Goal: Transaction & Acquisition: Purchase product/service

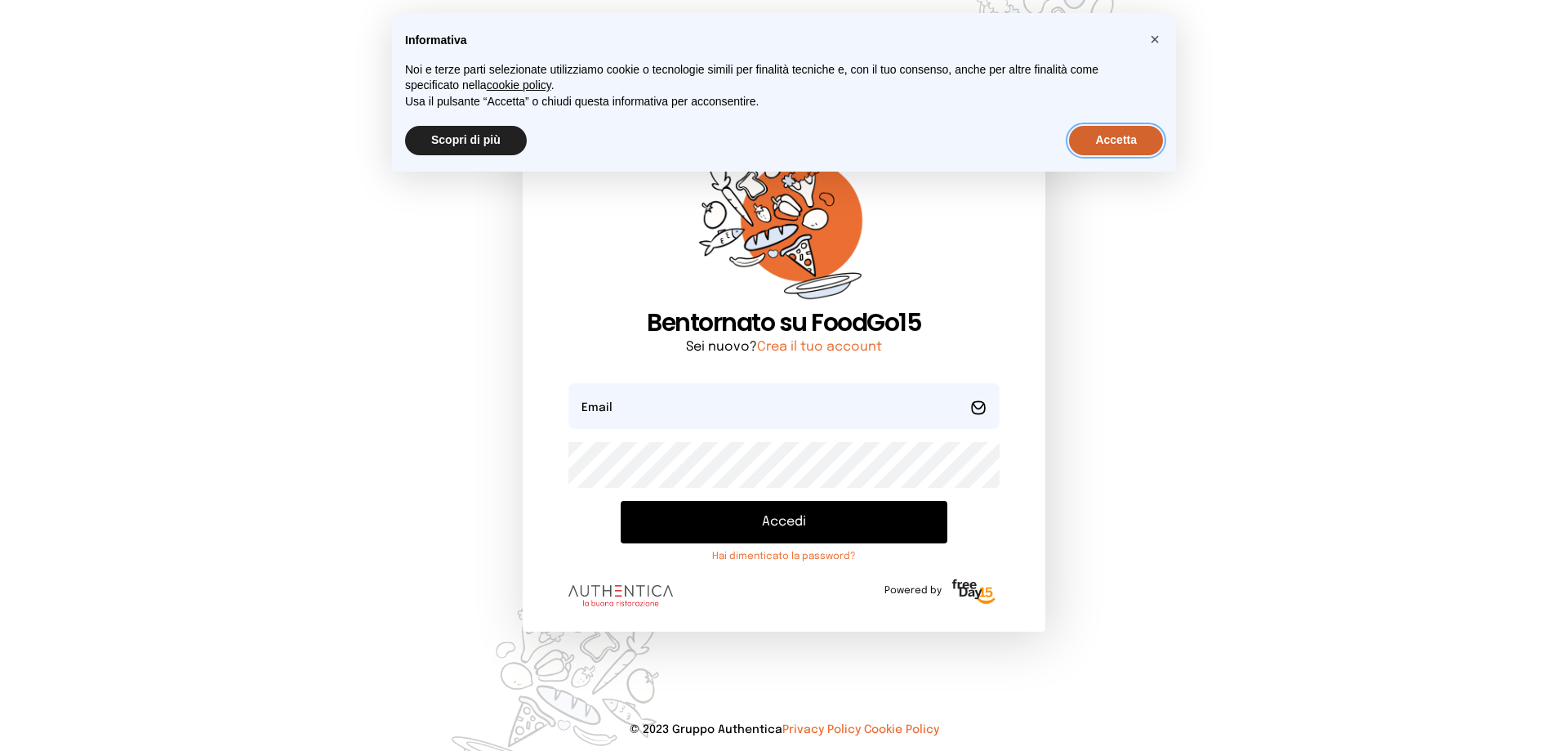
click at [1088, 140] on button "Accetta" at bounding box center [1116, 141] width 94 height 29
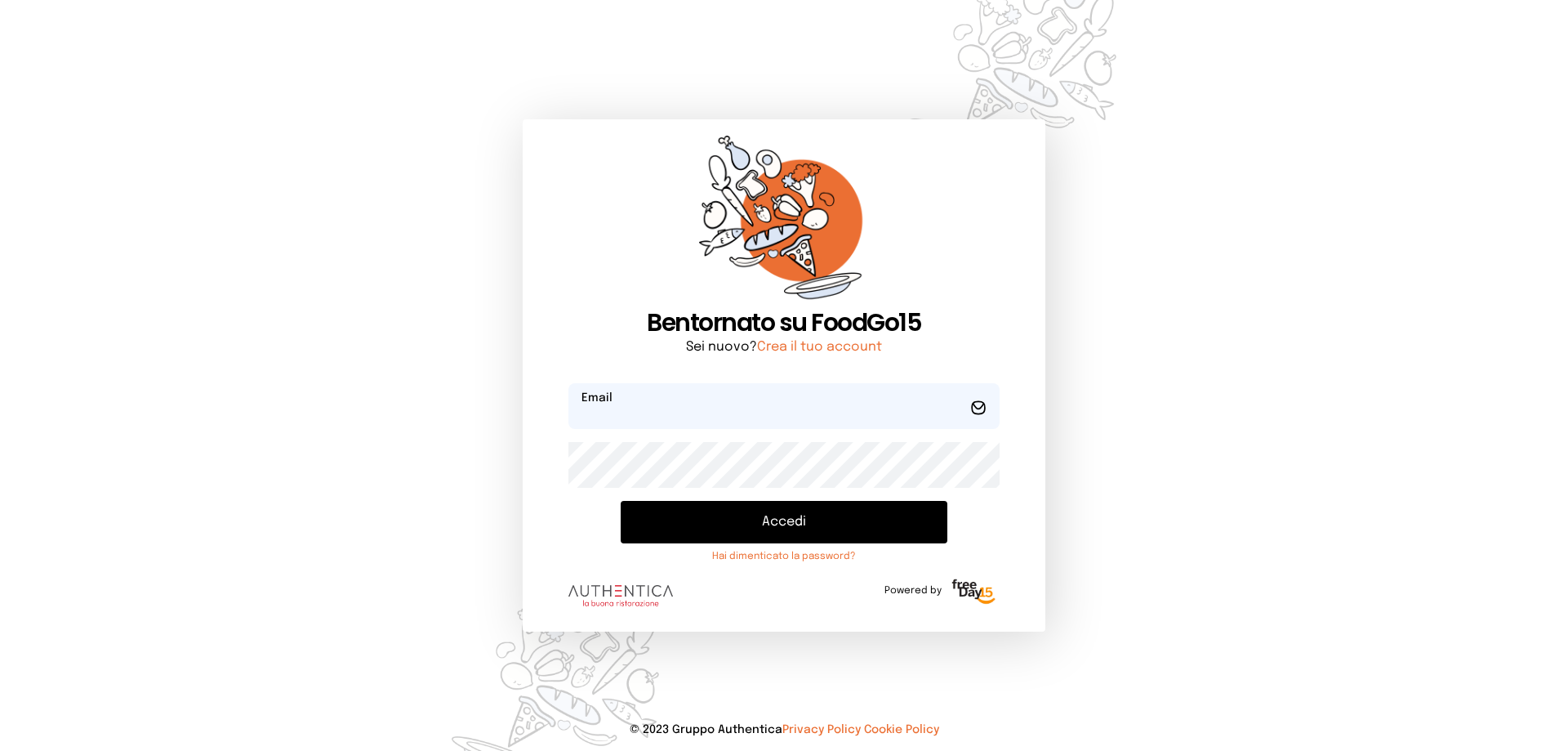
click at [862, 395] on input "email" at bounding box center [784, 406] width 431 height 46
type input "**********"
click at [769, 521] on button "Accedi" at bounding box center [784, 522] width 327 height 43
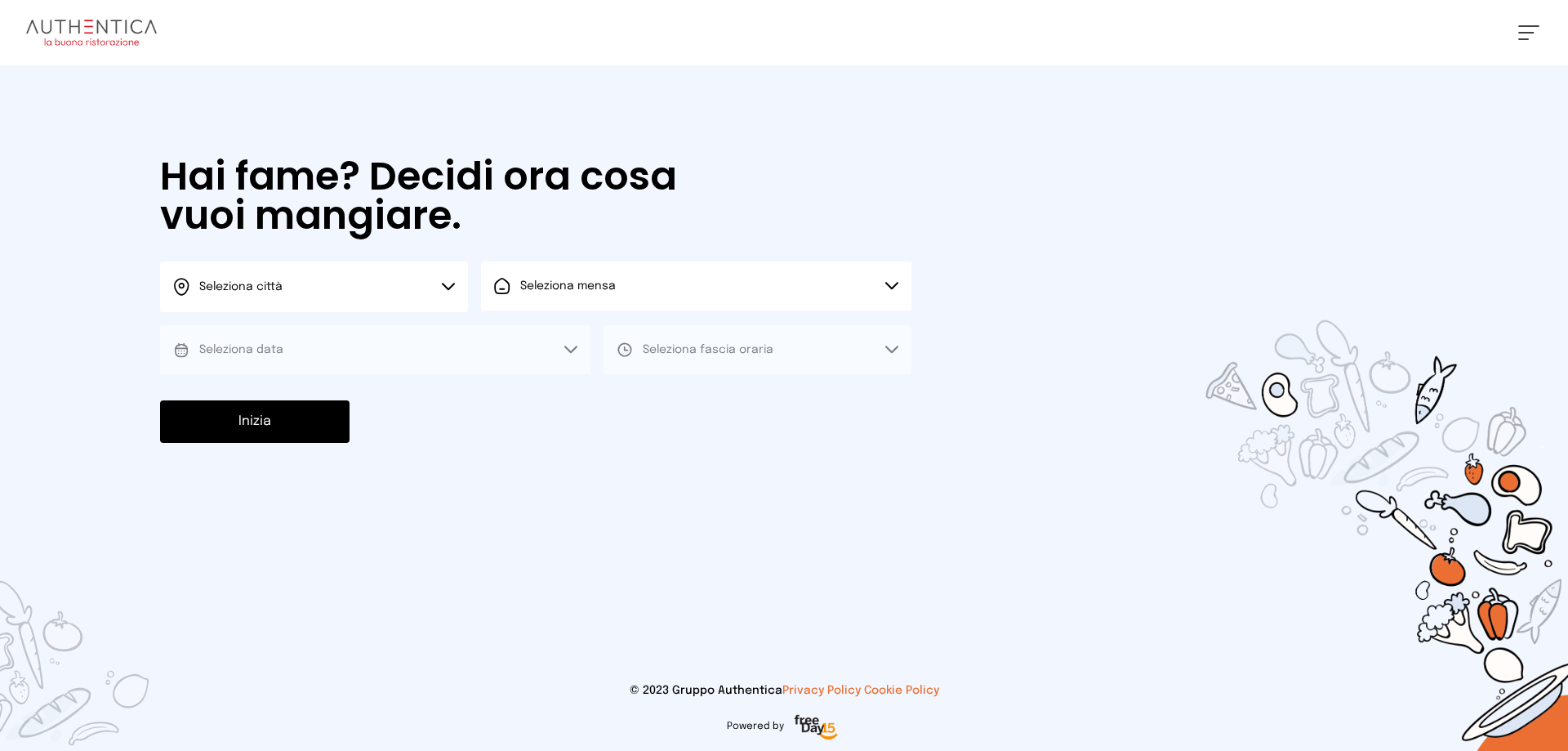
click at [451, 284] on icon at bounding box center [448, 286] width 13 height 8
click at [432, 332] on li "Terni" at bounding box center [313, 334] width 308 height 44
click at [629, 295] on button "Seleziona mensa" at bounding box center [696, 286] width 430 height 49
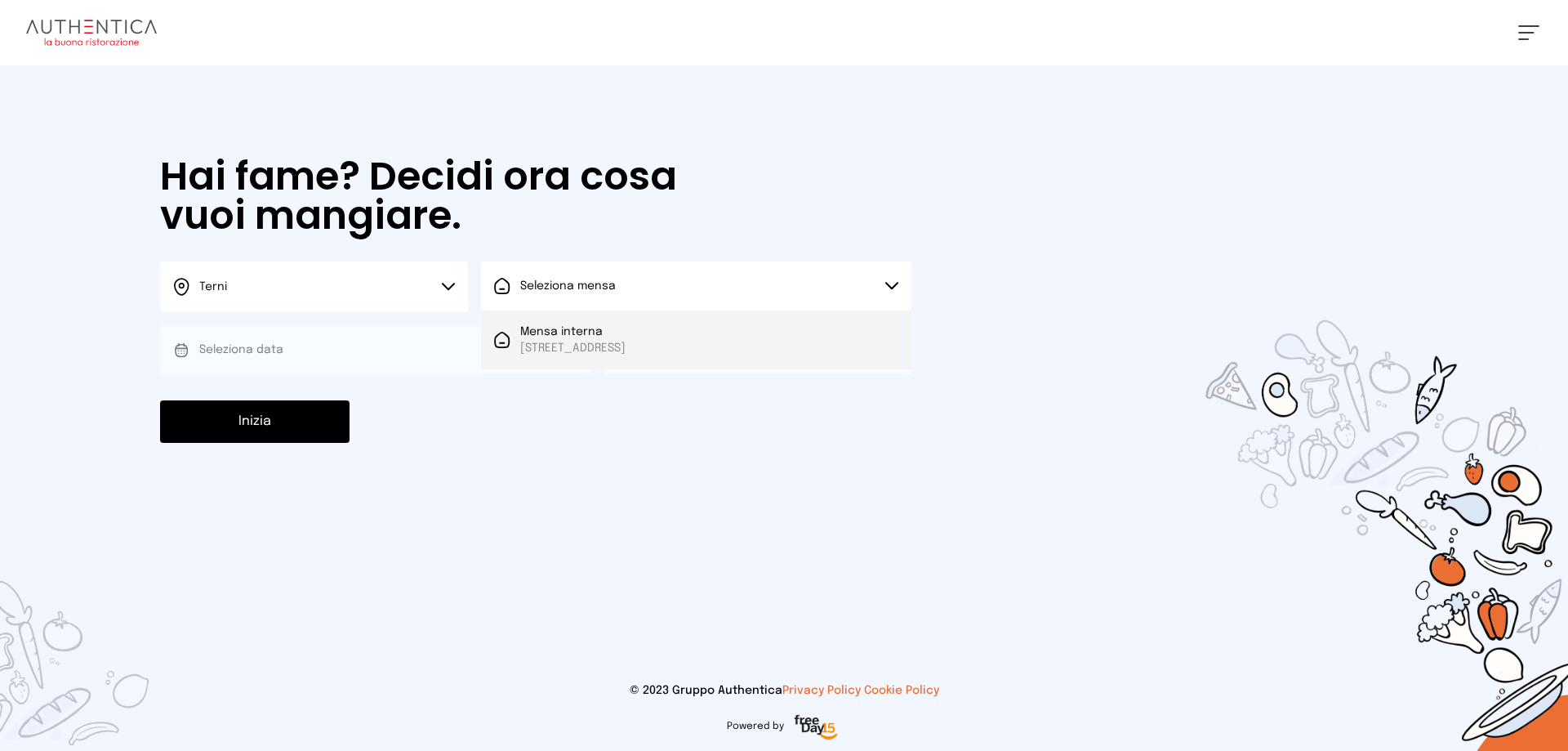
click at [626, 330] on span "Mensa interna" at bounding box center [573, 332] width 105 height 16
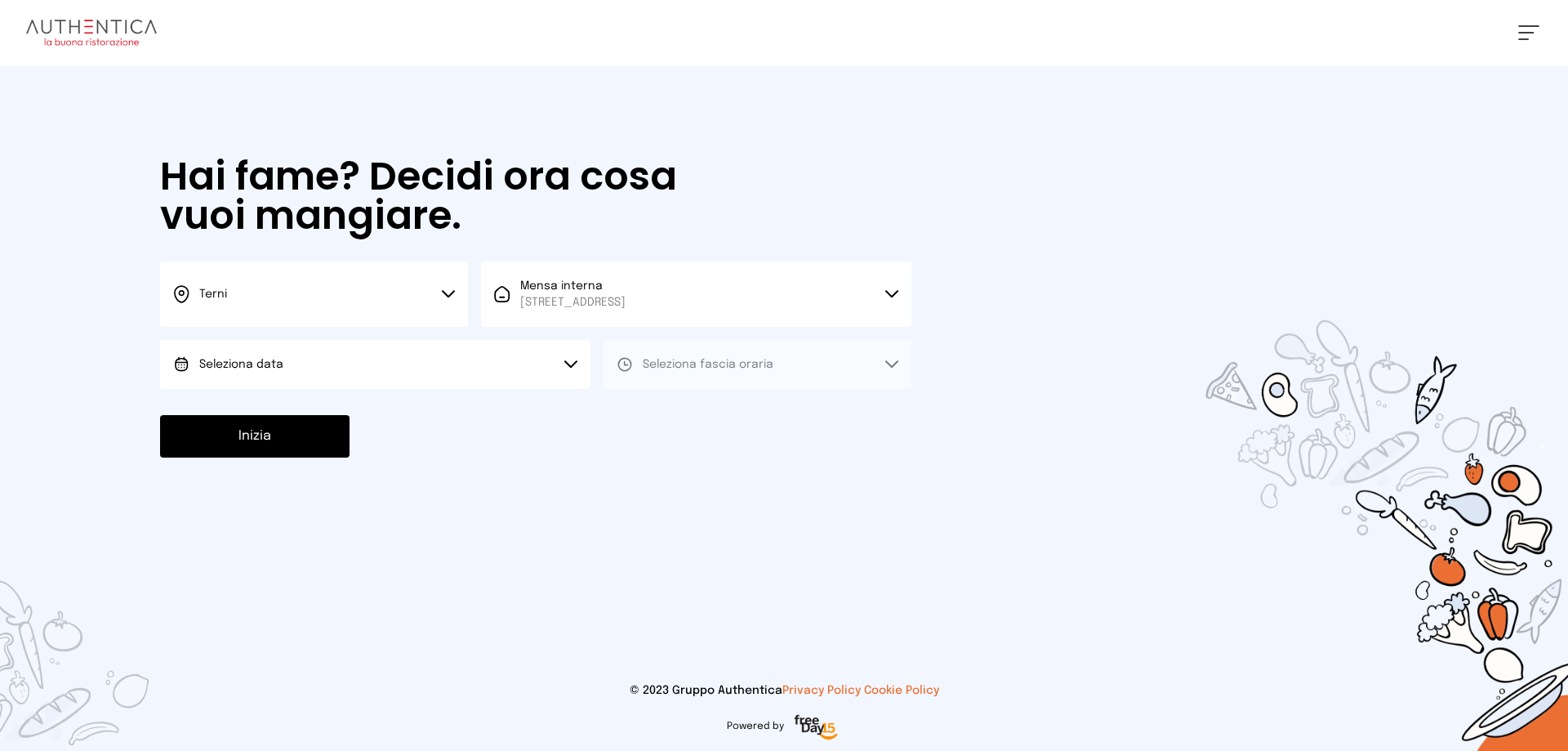
click at [570, 376] on button "Seleziona data" at bounding box center [374, 365] width 430 height 49
click at [537, 422] on li "[DATE], [DATE]" at bounding box center [374, 410] width 430 height 43
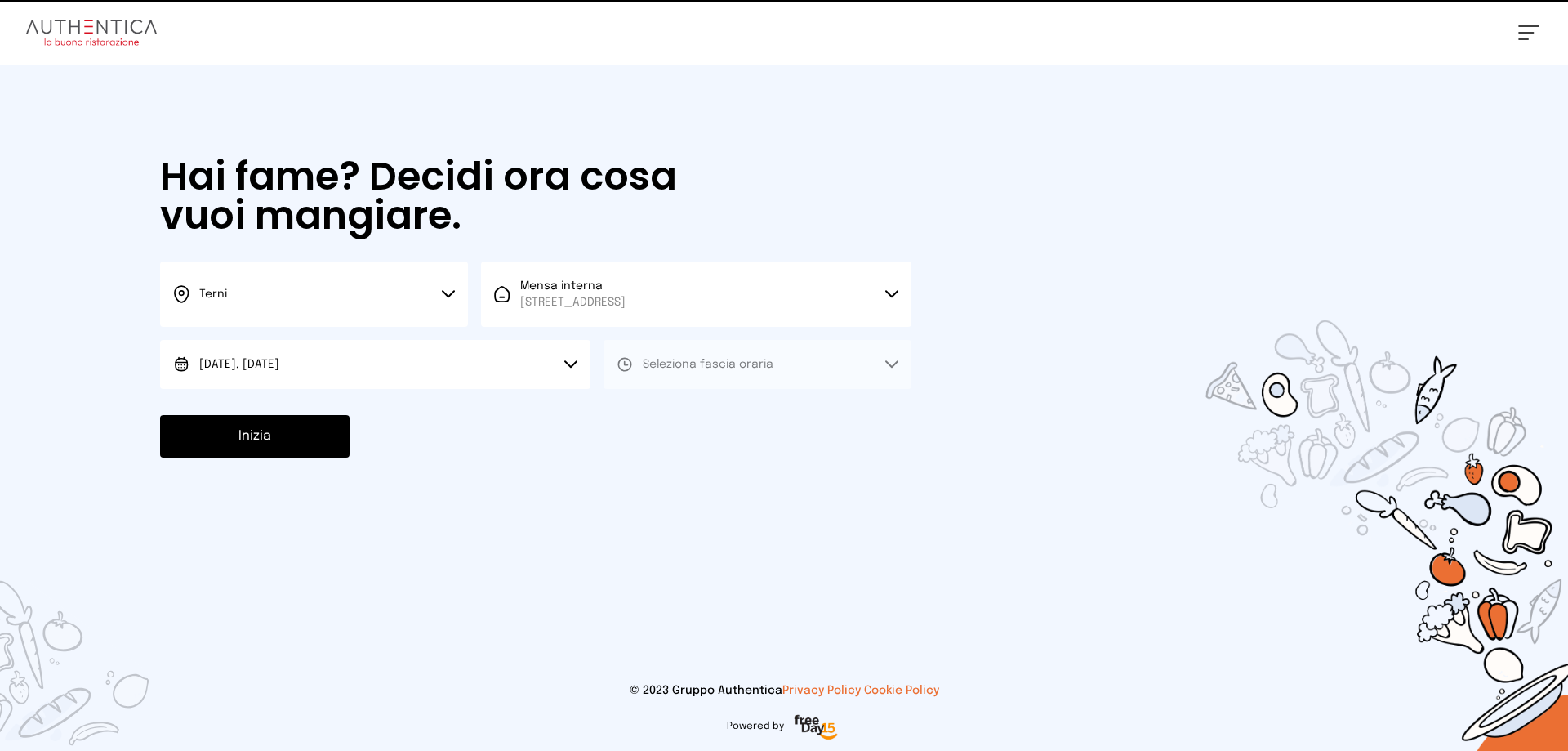
click at [680, 383] on button "Seleziona fascia oraria" at bounding box center [757, 365] width 308 height 49
click at [683, 413] on li "Pranzo" at bounding box center [757, 410] width 308 height 43
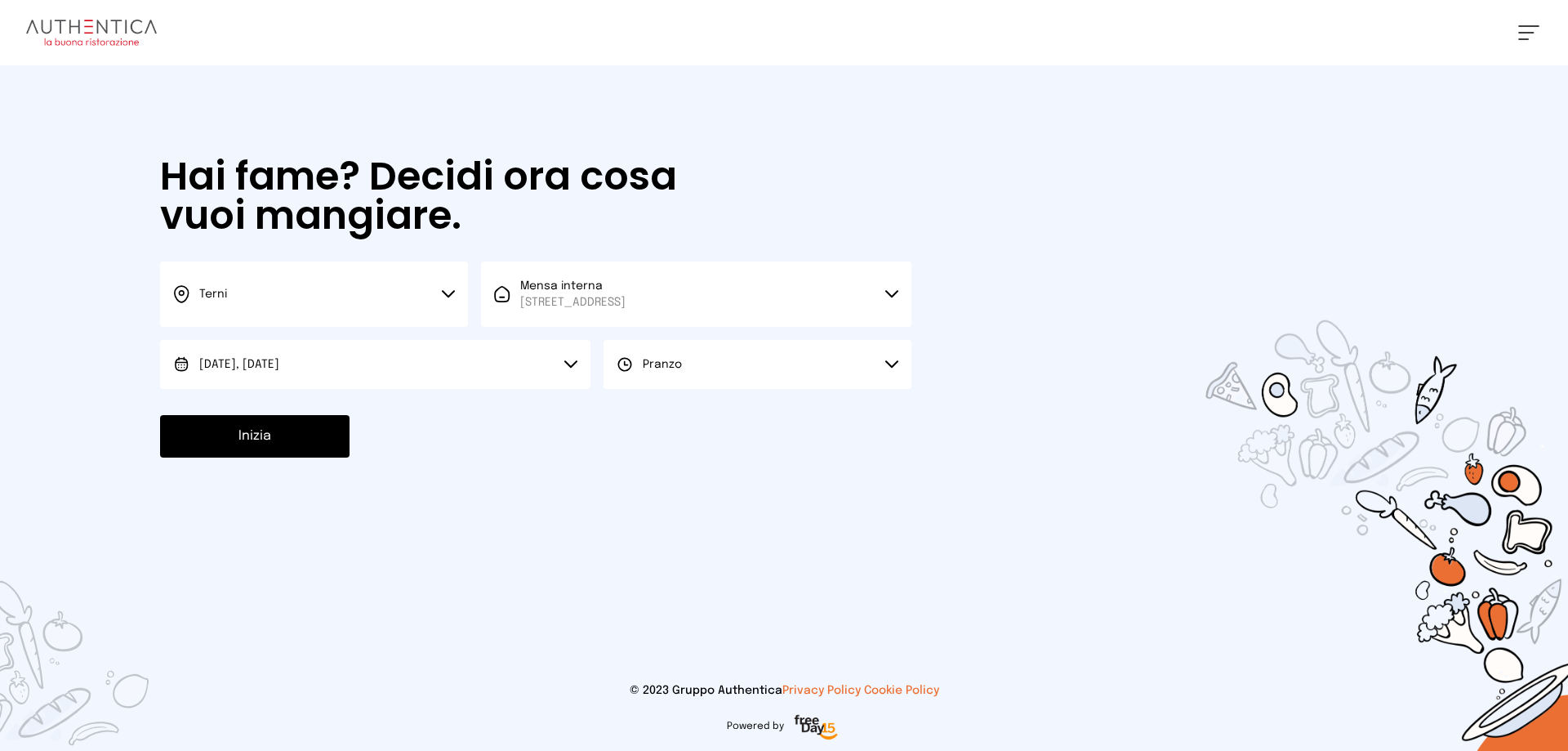
click at [255, 437] on button "Inizia" at bounding box center [255, 436] width 190 height 43
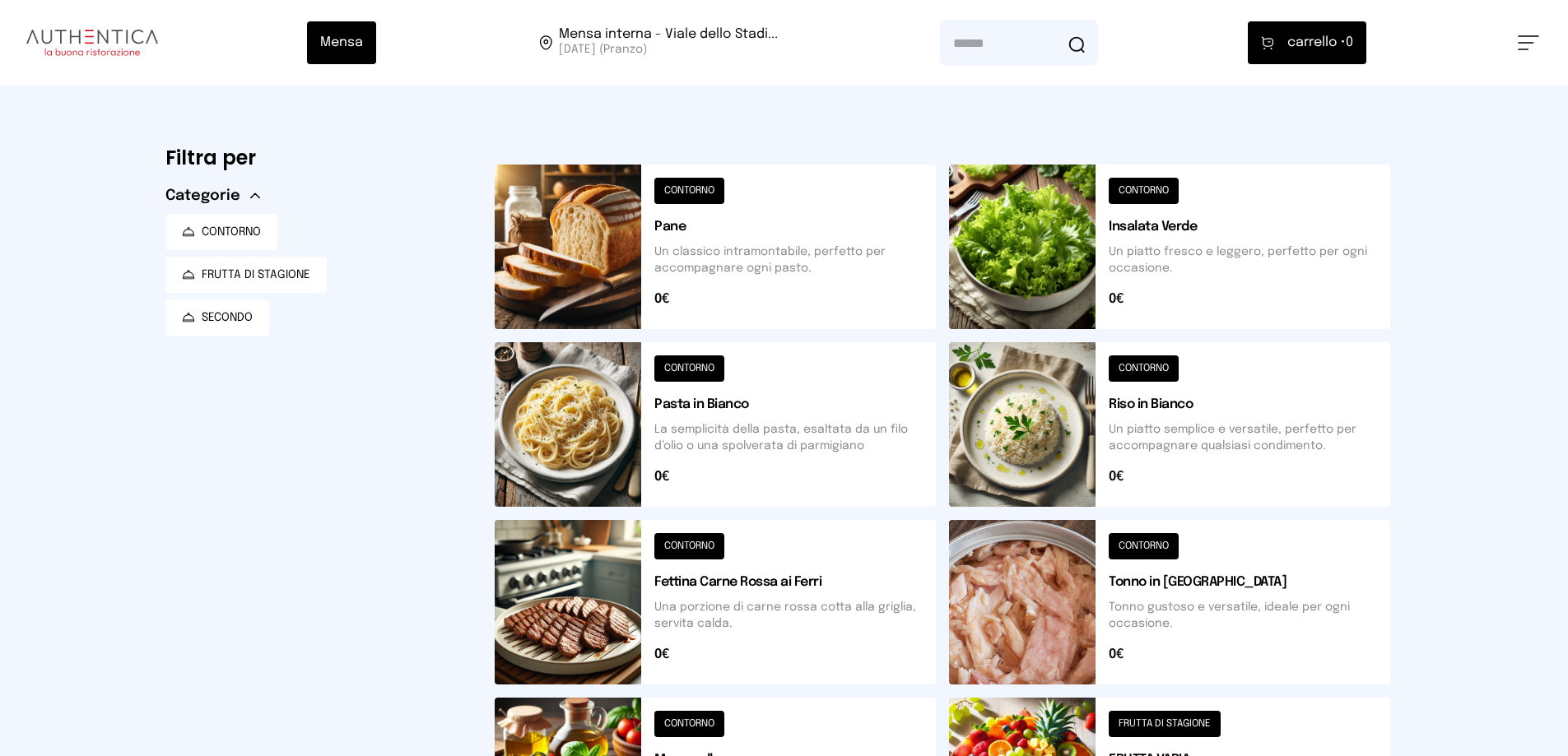
scroll to position [246, 0]
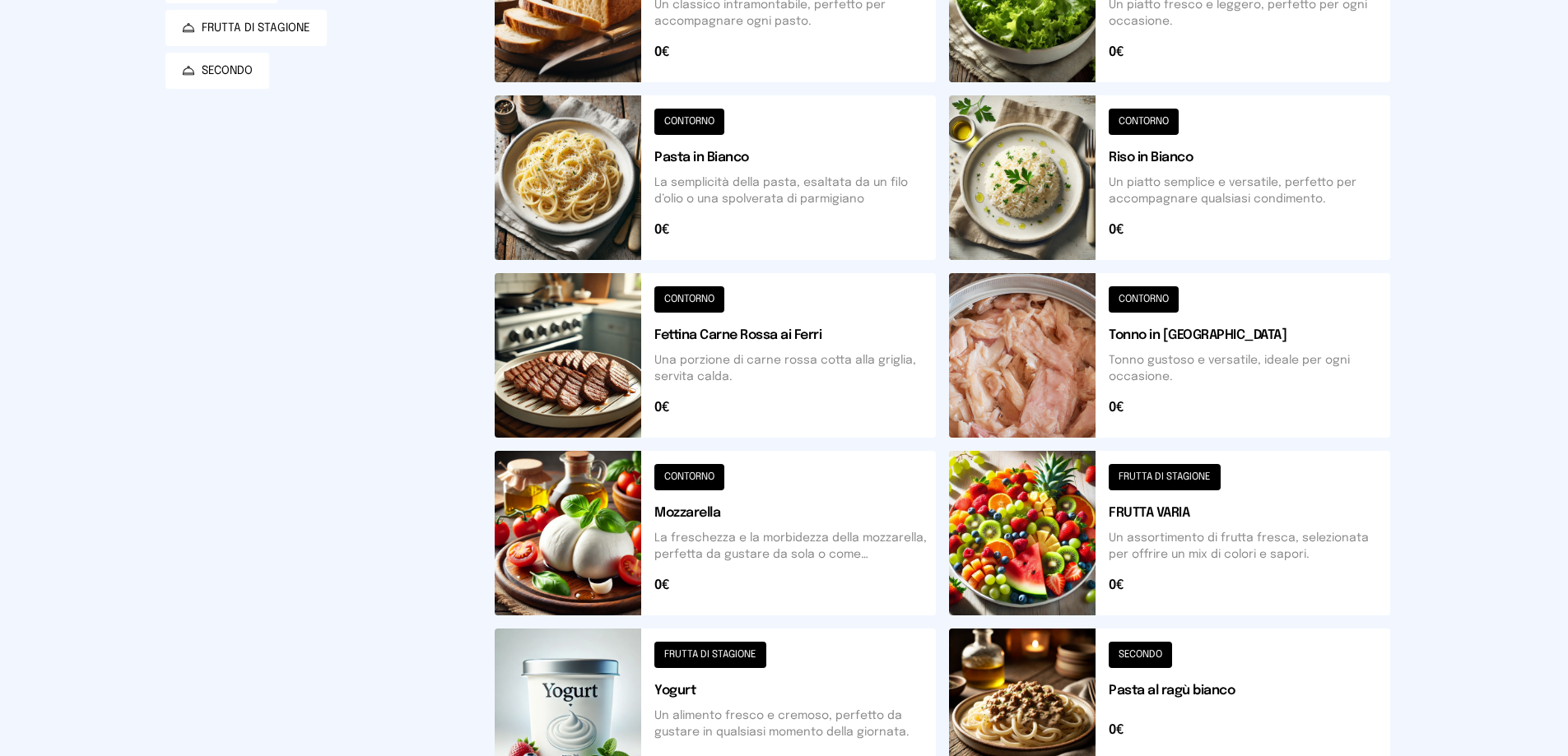
click at [1133, 478] on button at bounding box center [1169, 533] width 441 height 165
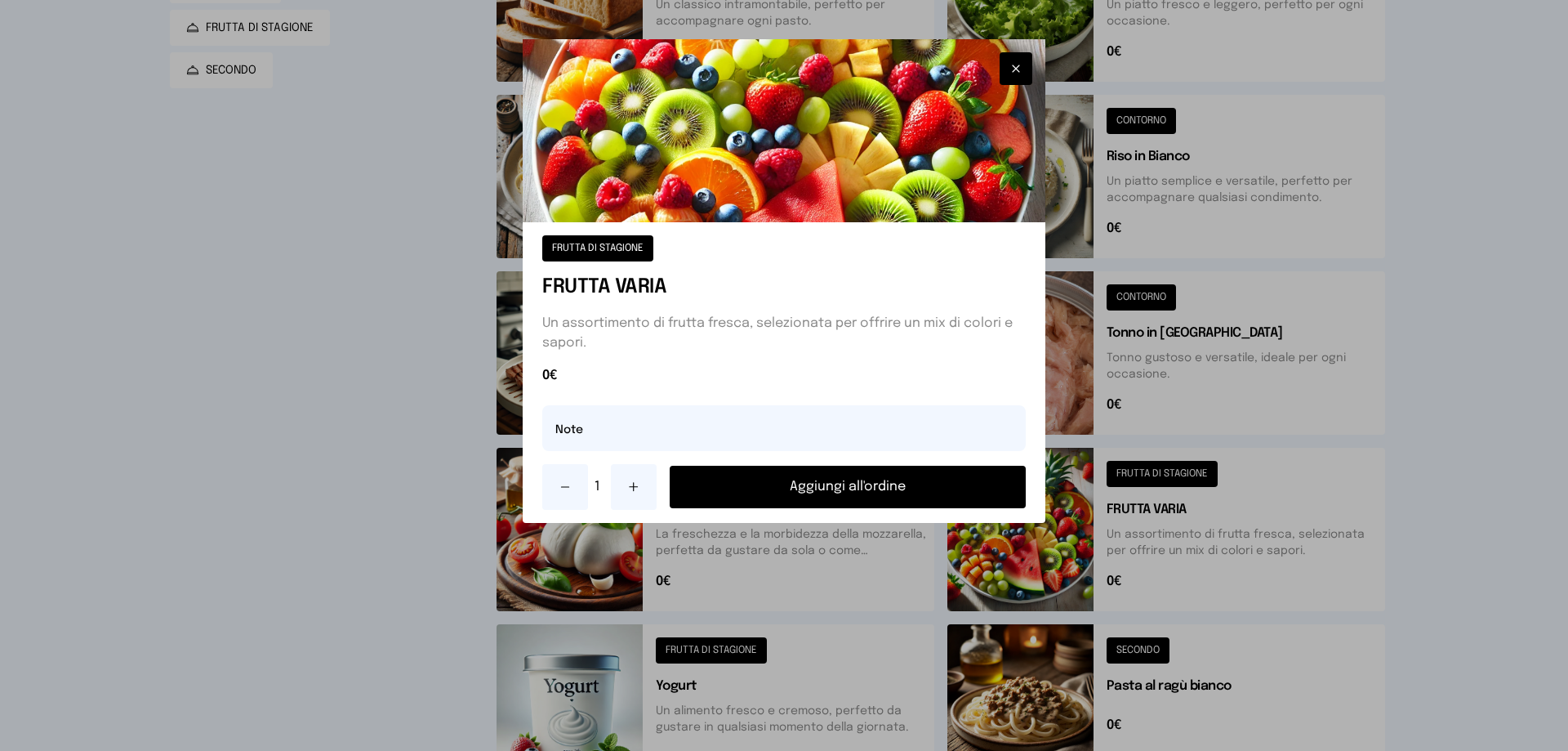
click at [1138, 475] on div at bounding box center [784, 376] width 1568 height 751
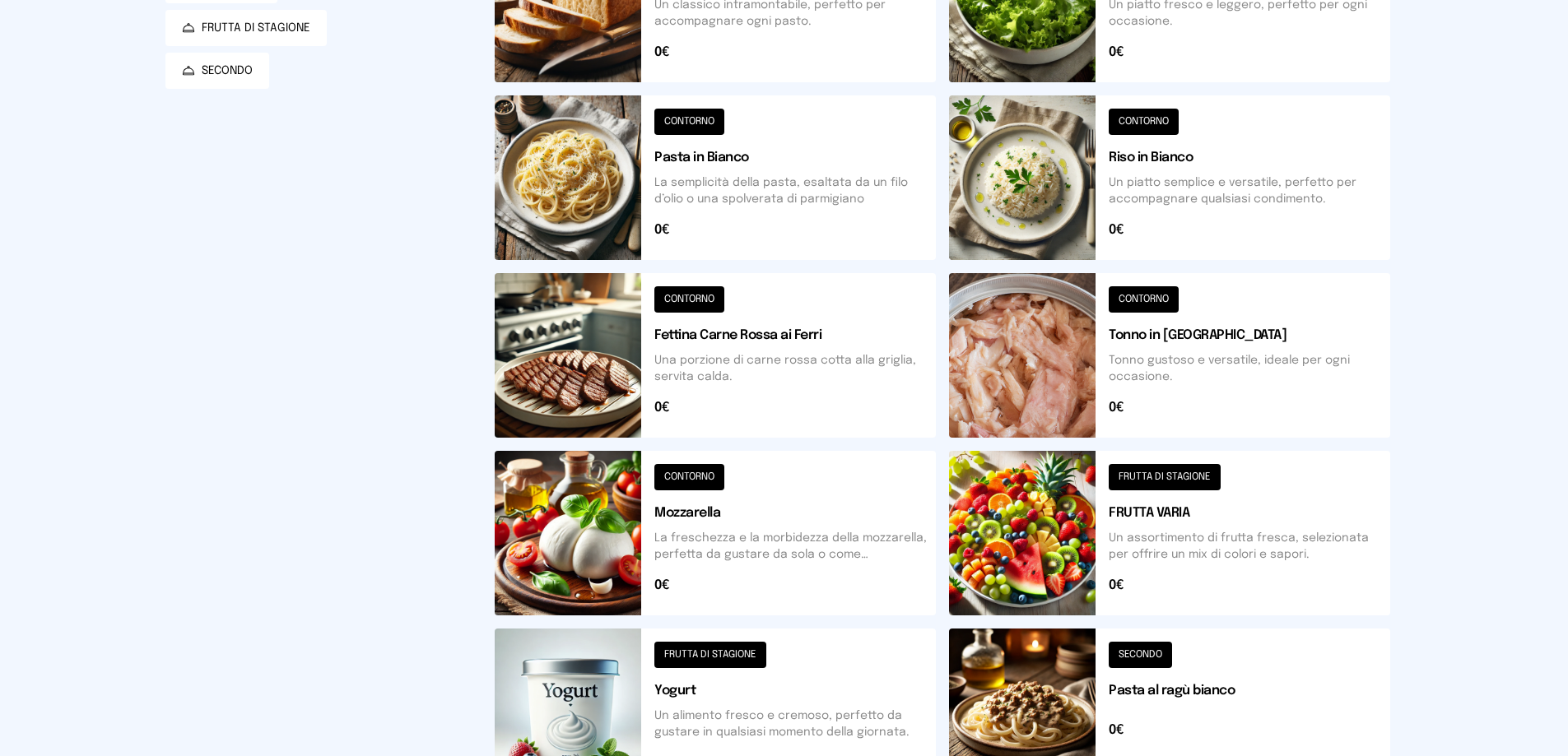
click at [849, 488] on button at bounding box center [715, 533] width 441 height 165
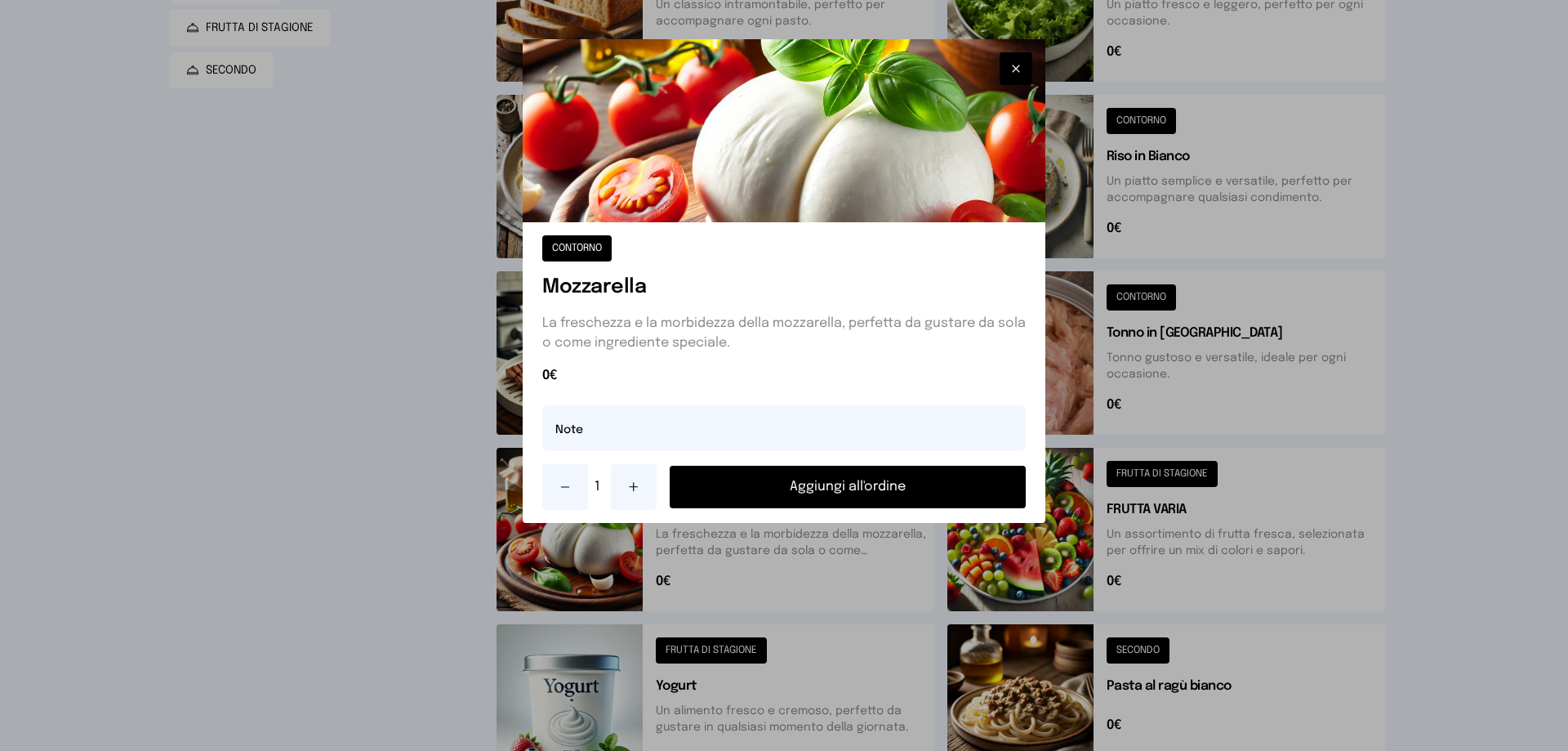
click at [861, 487] on button "Aggiungi all'ordine" at bounding box center [847, 487] width 356 height 43
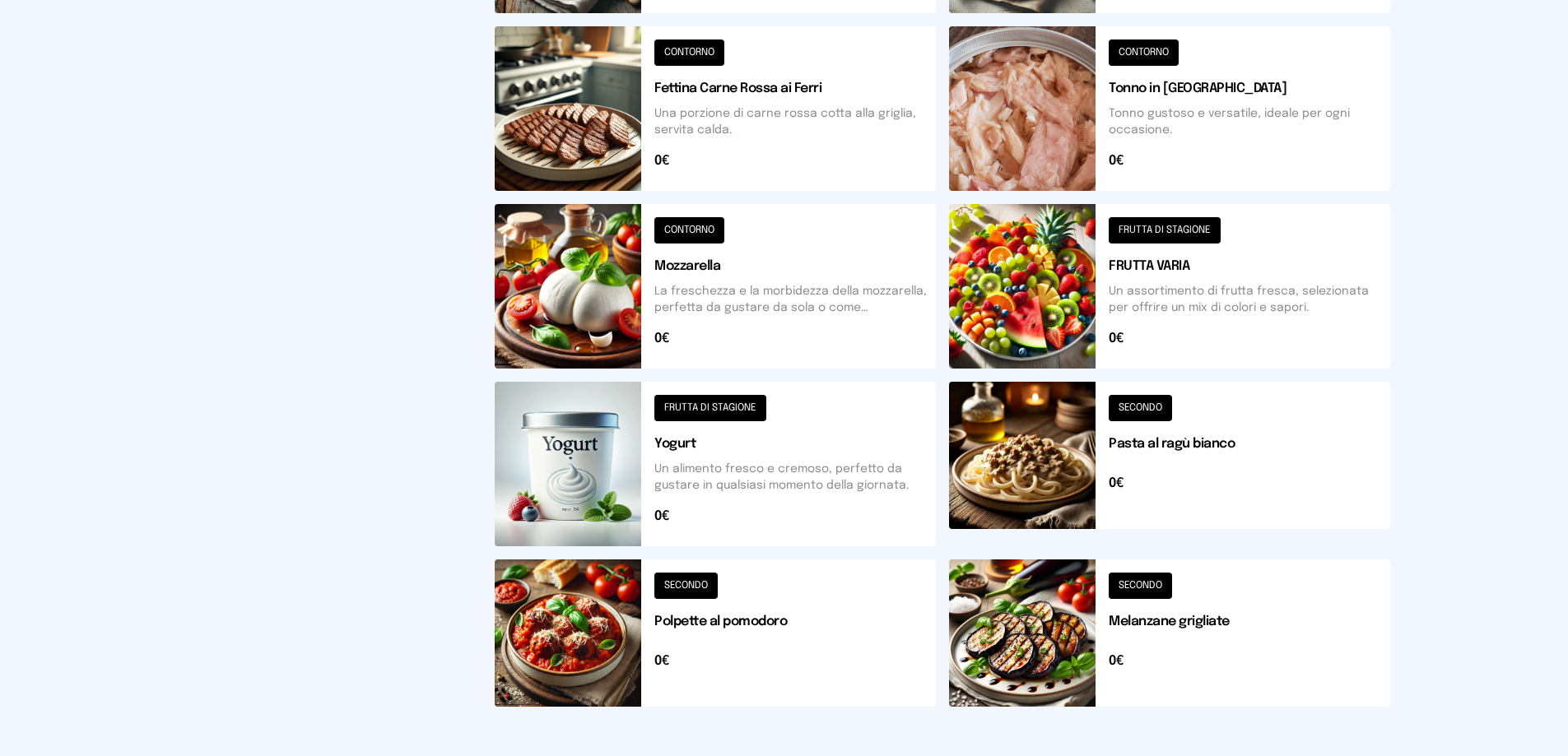
scroll to position [589, 0]
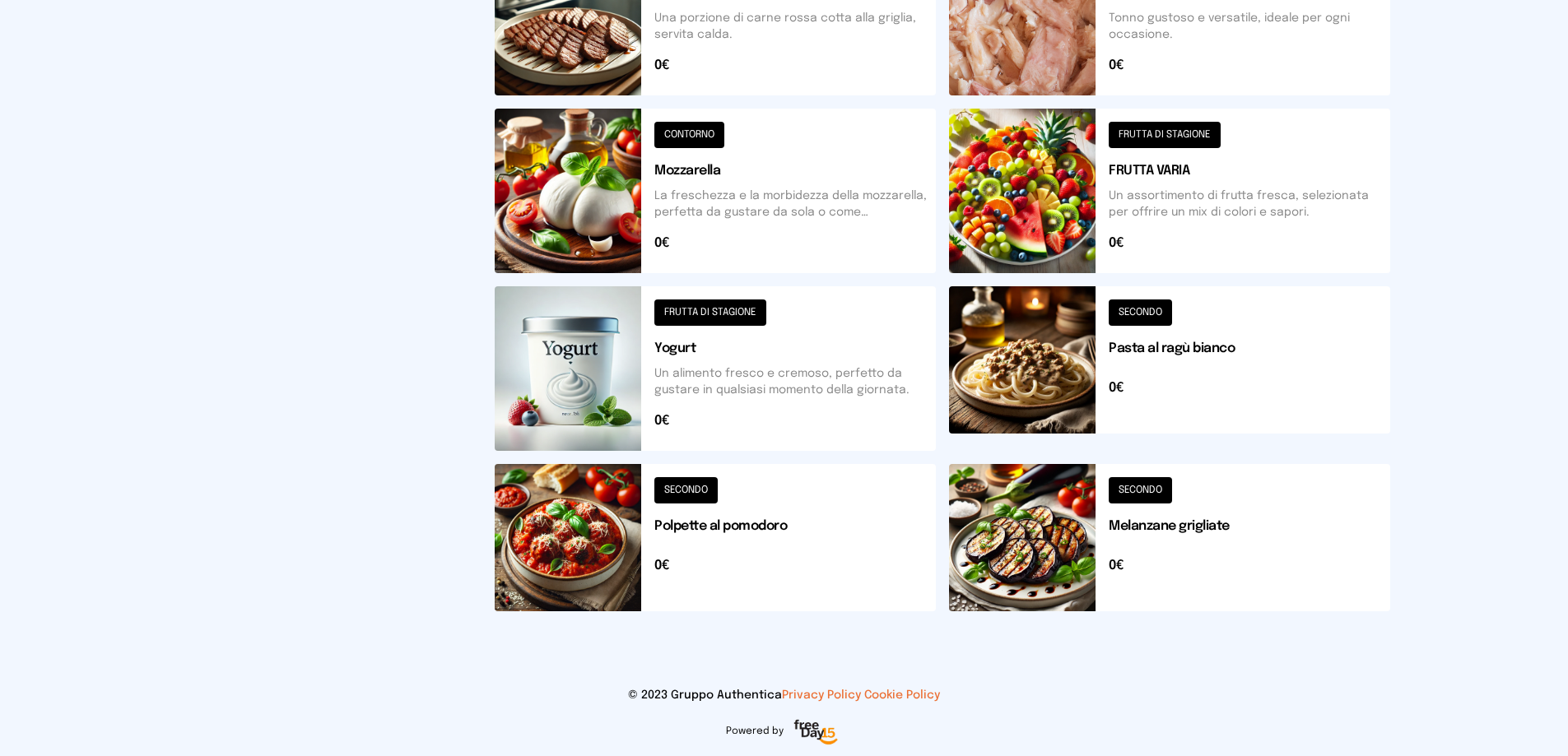
click at [691, 140] on button at bounding box center [715, 190] width 441 height 165
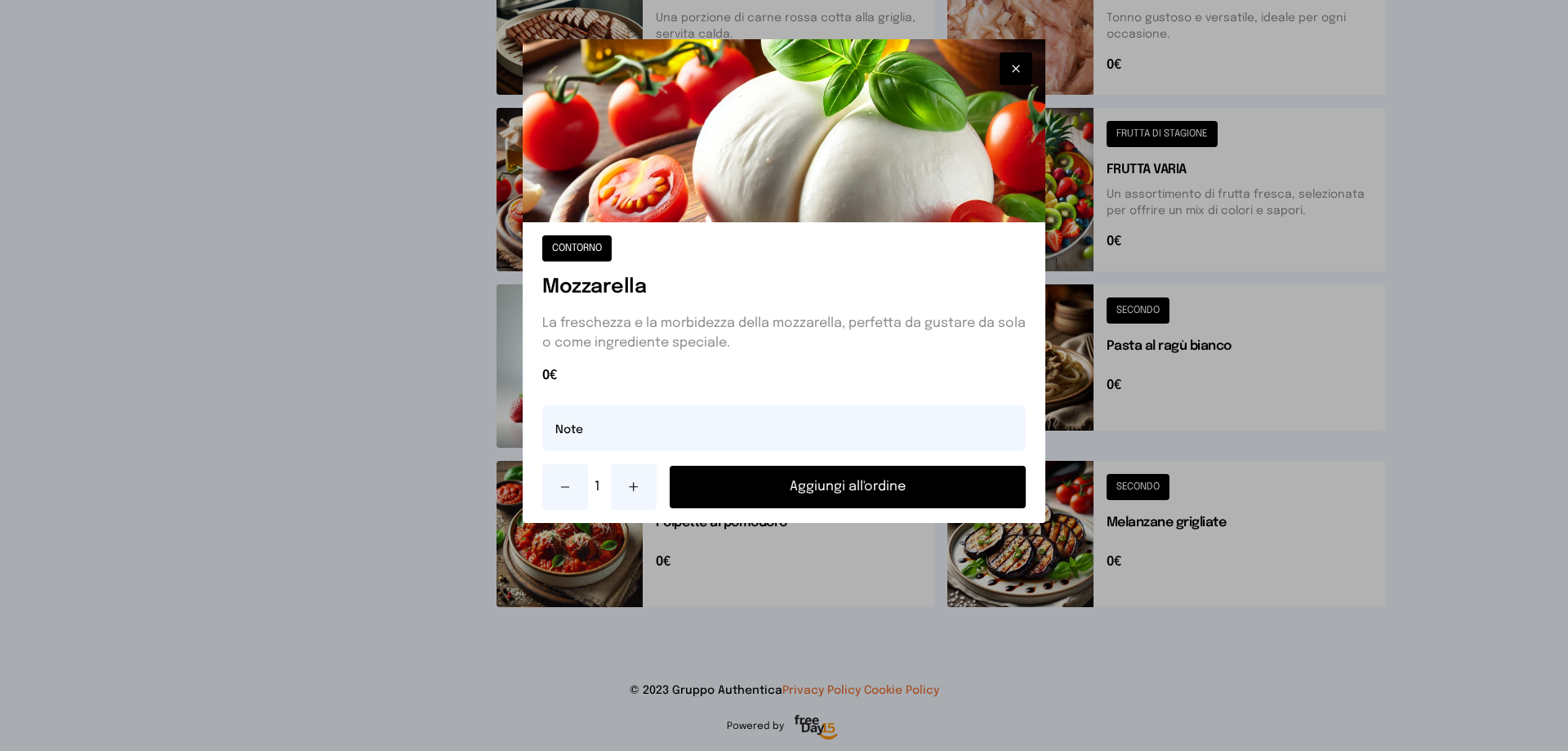
click at [830, 485] on button "Aggiungi all'ordine" at bounding box center [847, 487] width 356 height 43
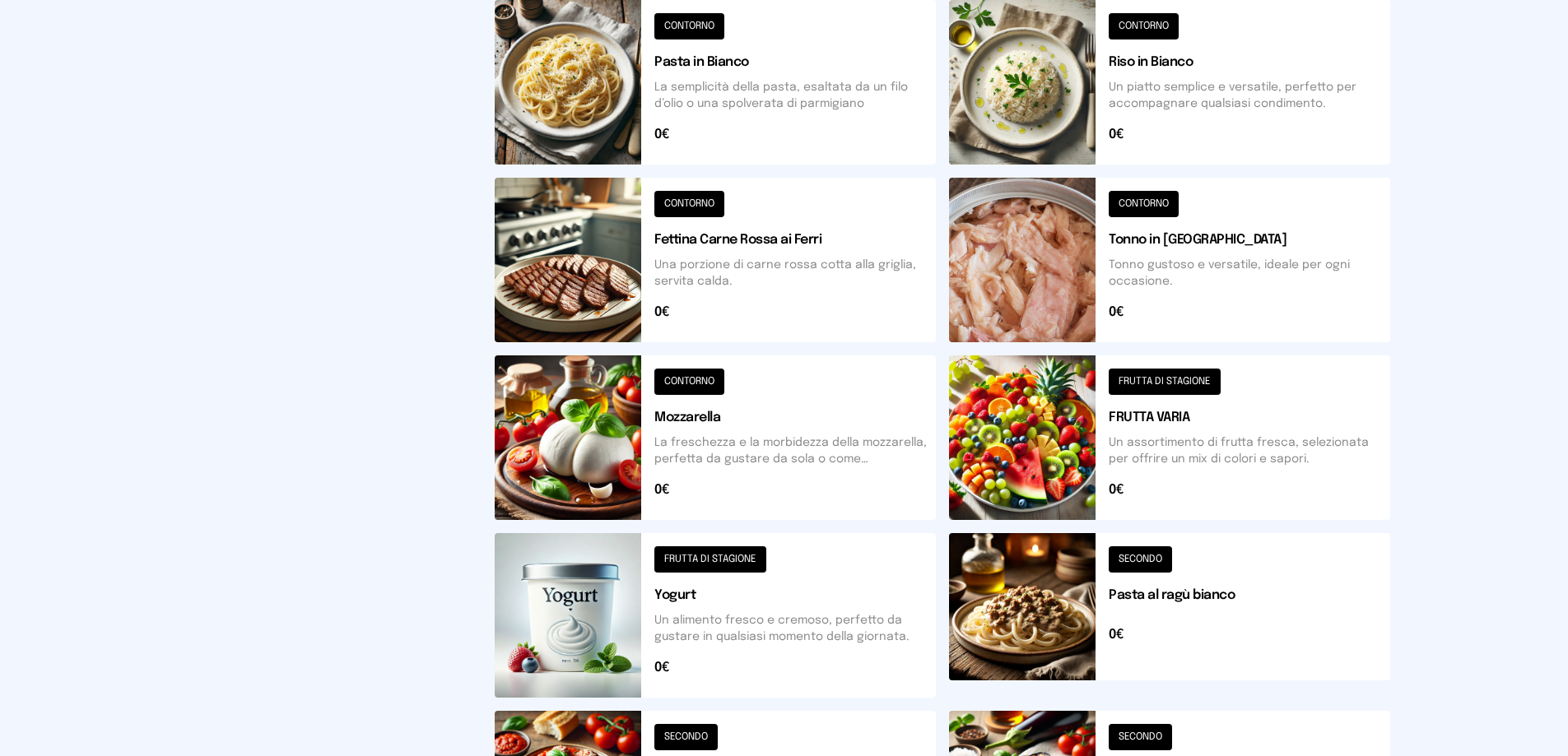
scroll to position [13, 0]
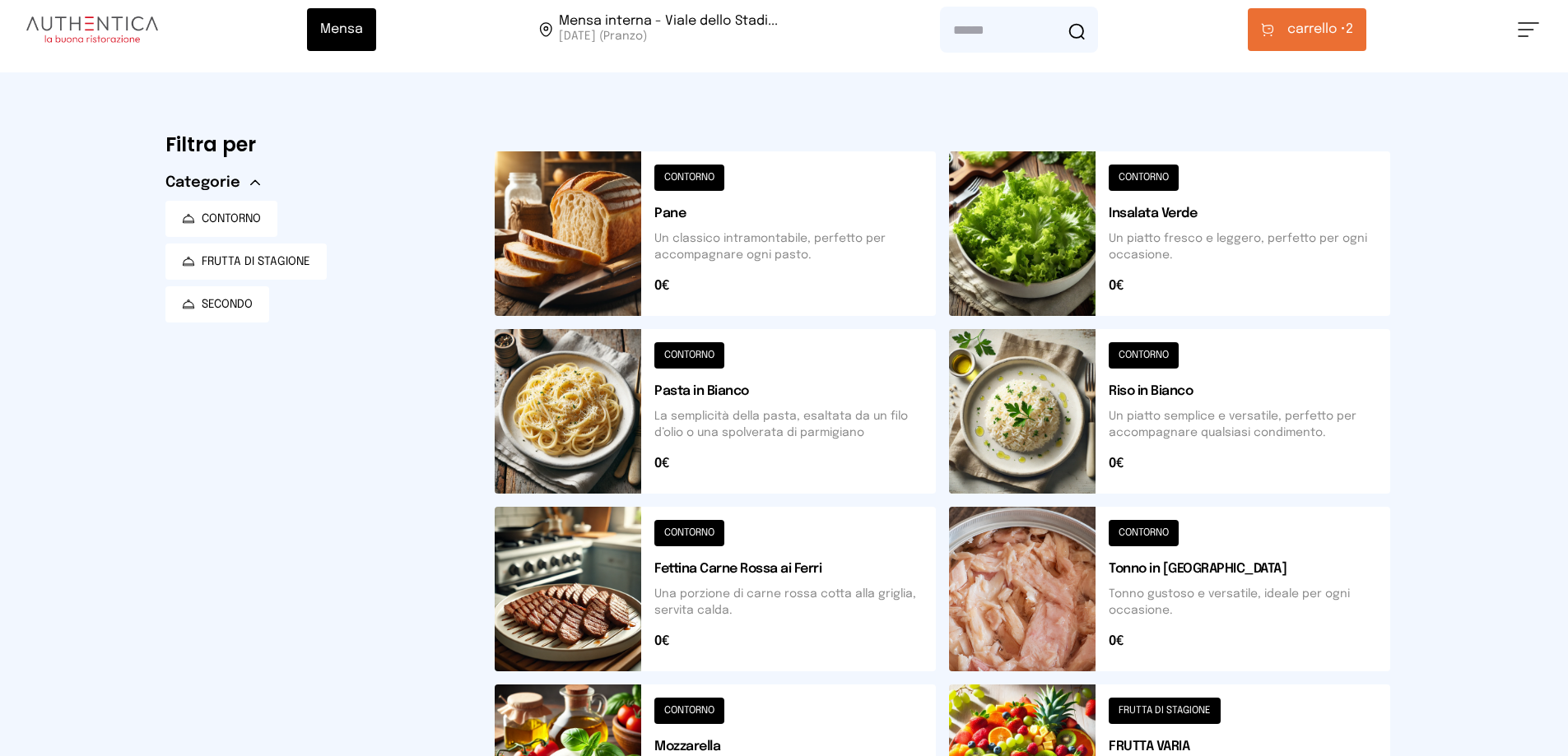
click at [1145, 181] on button at bounding box center [1169, 234] width 441 height 165
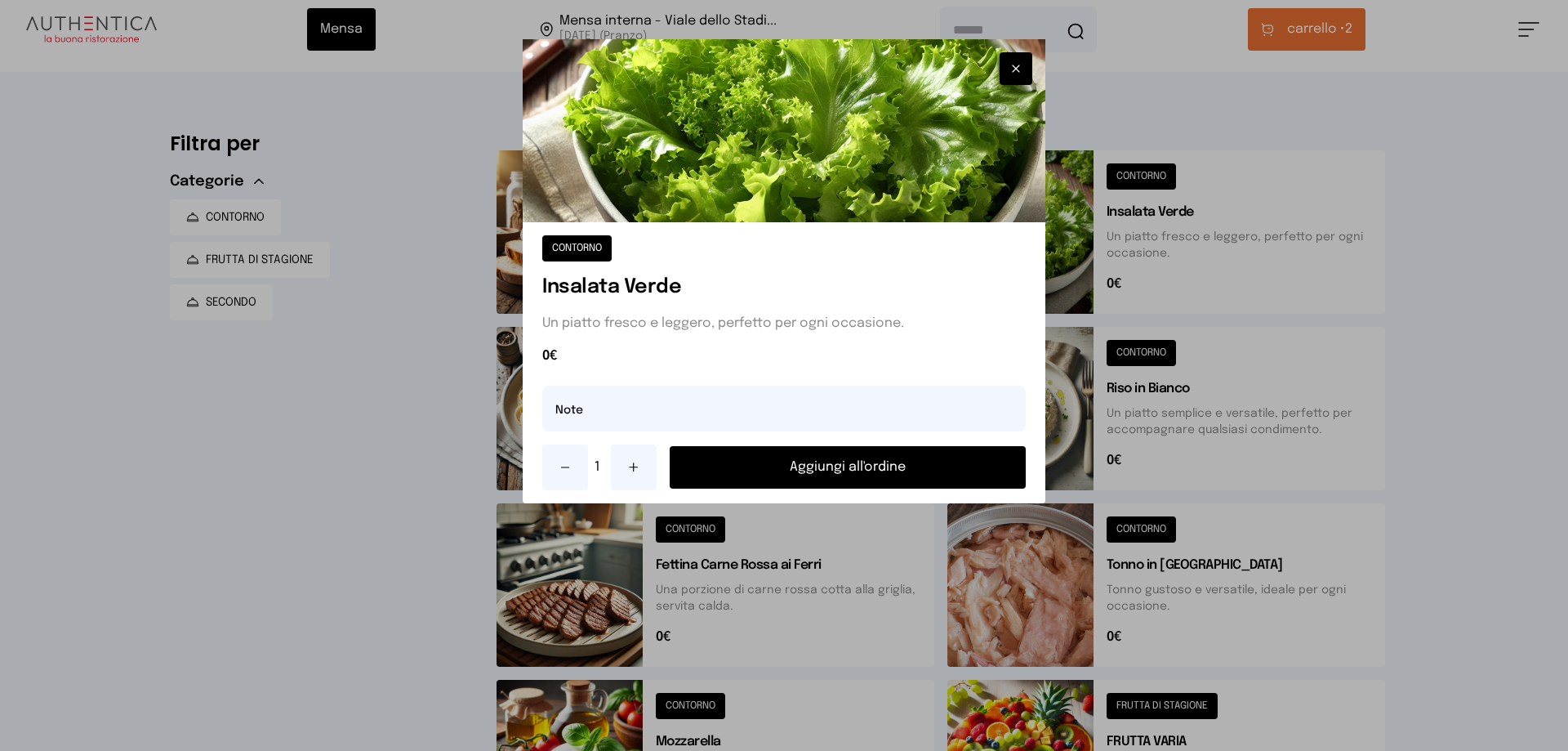
click at [889, 469] on button "Aggiungi all'ordine" at bounding box center [847, 467] width 356 height 43
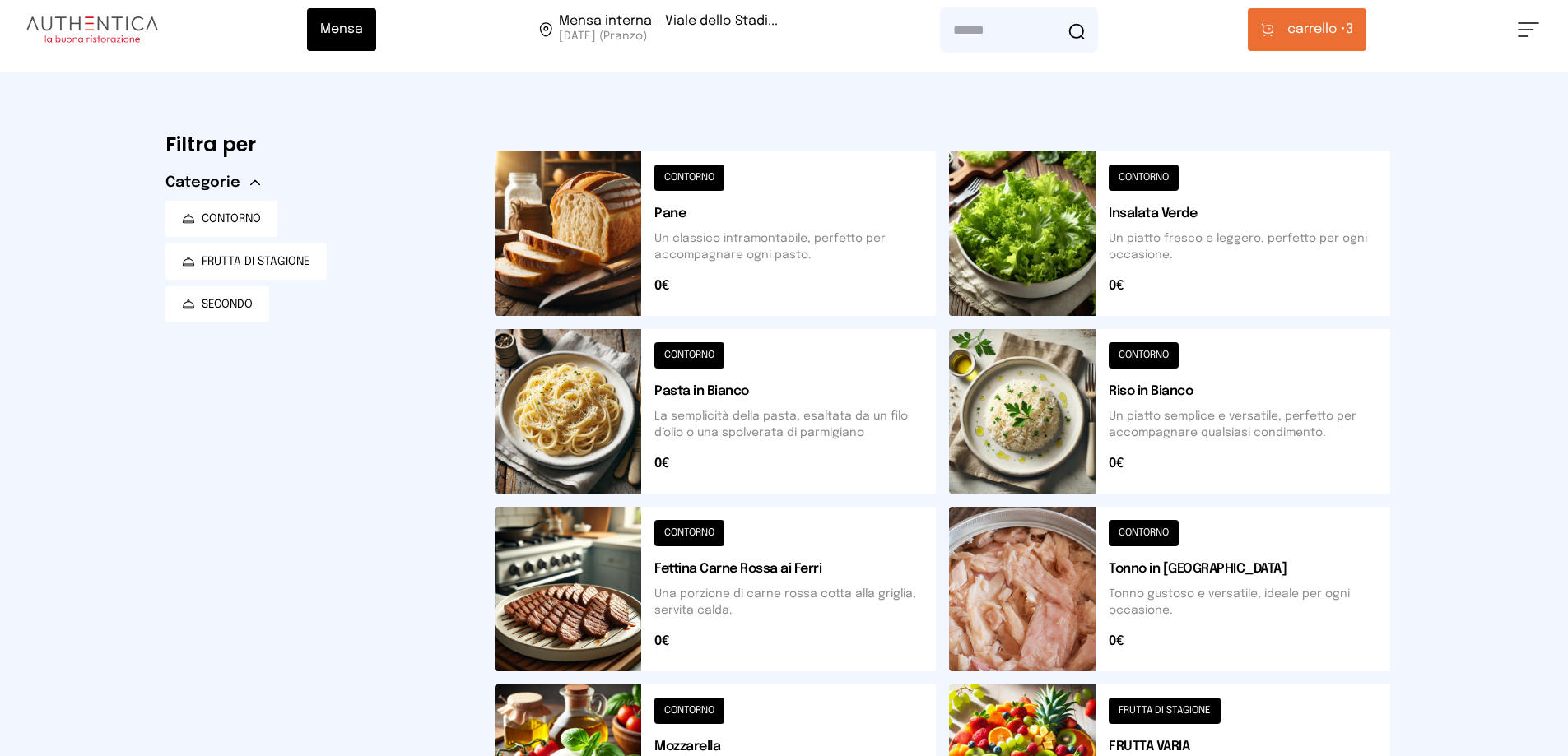
click at [1322, 39] on button "carrello • 3" at bounding box center [1307, 29] width 119 height 43
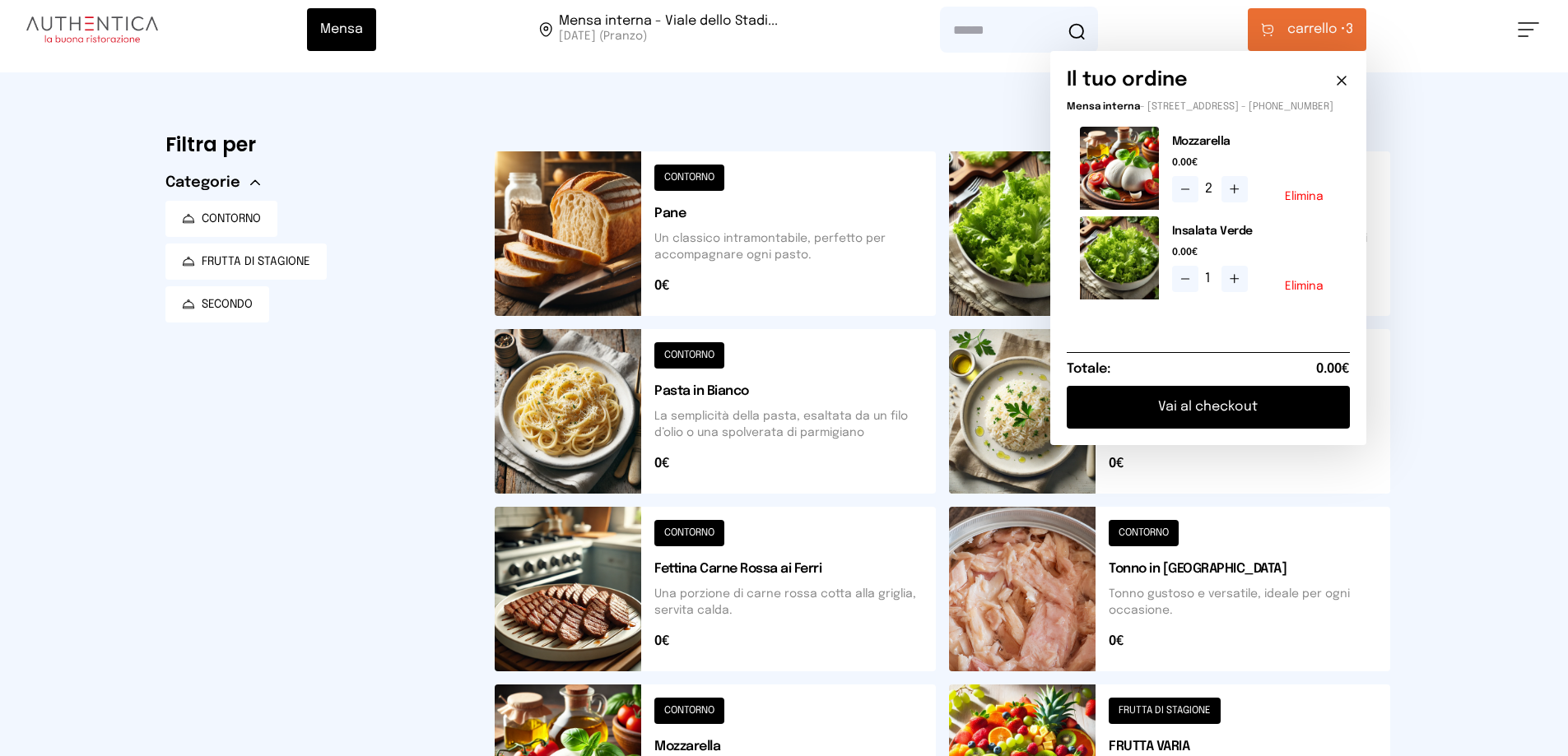
click at [1450, 333] on div "Mensa Mensa interna - Viale dello Stadi... [DATE] ([GEOGRAPHIC_DATA]) [GEOGRAPH…" at bounding box center [784, 659] width 1568 height 1345
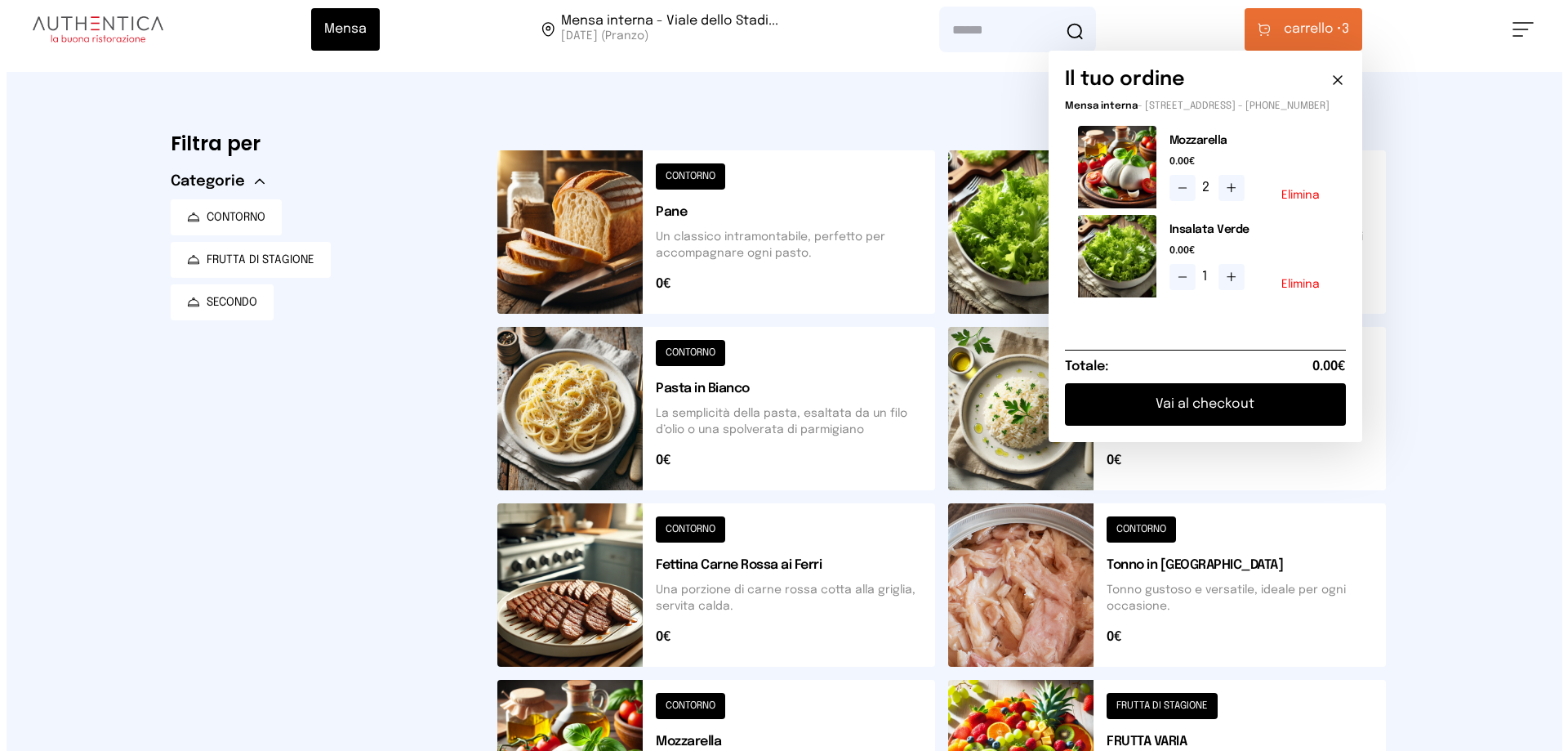
scroll to position [340, 0]
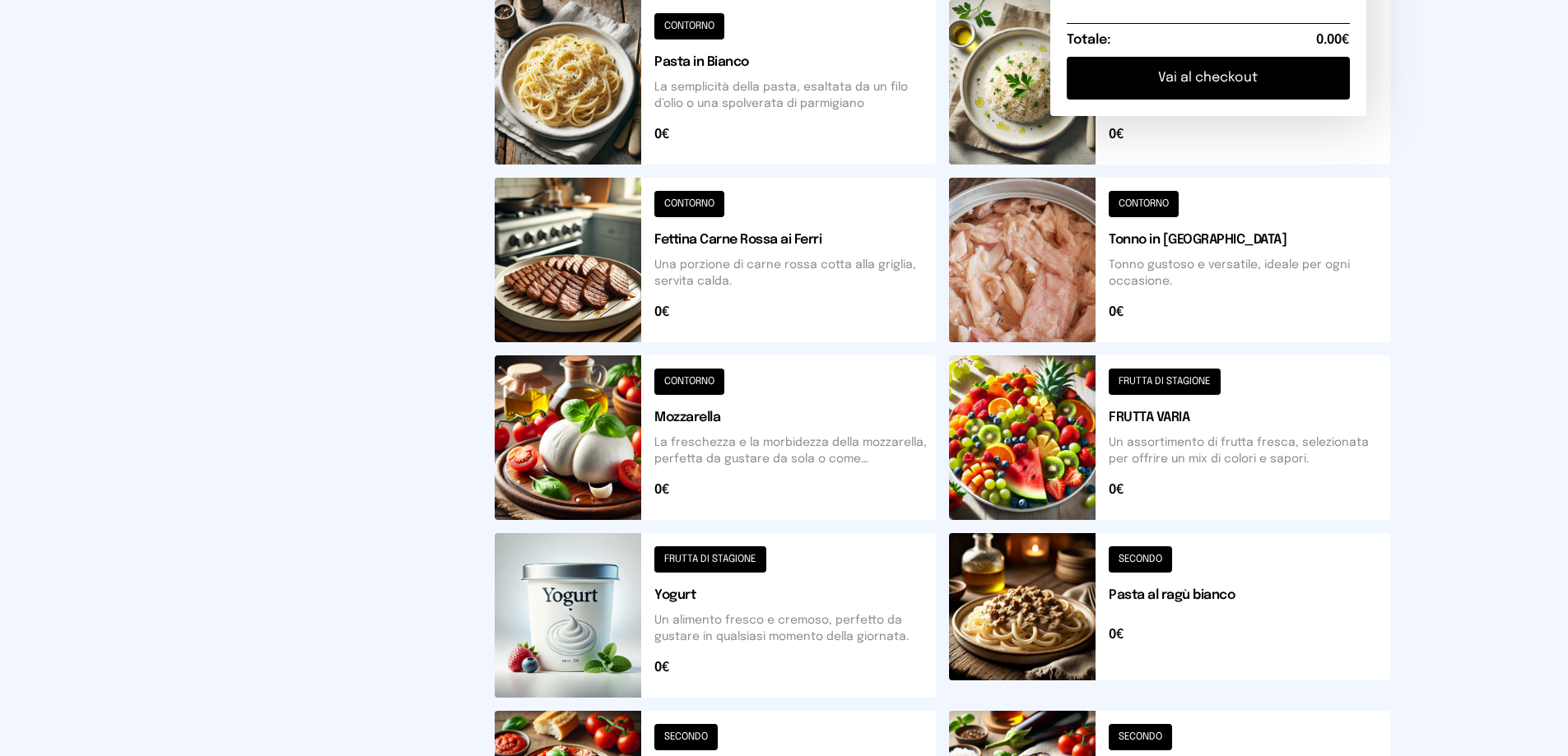
click at [1157, 383] on button at bounding box center [1169, 437] width 441 height 165
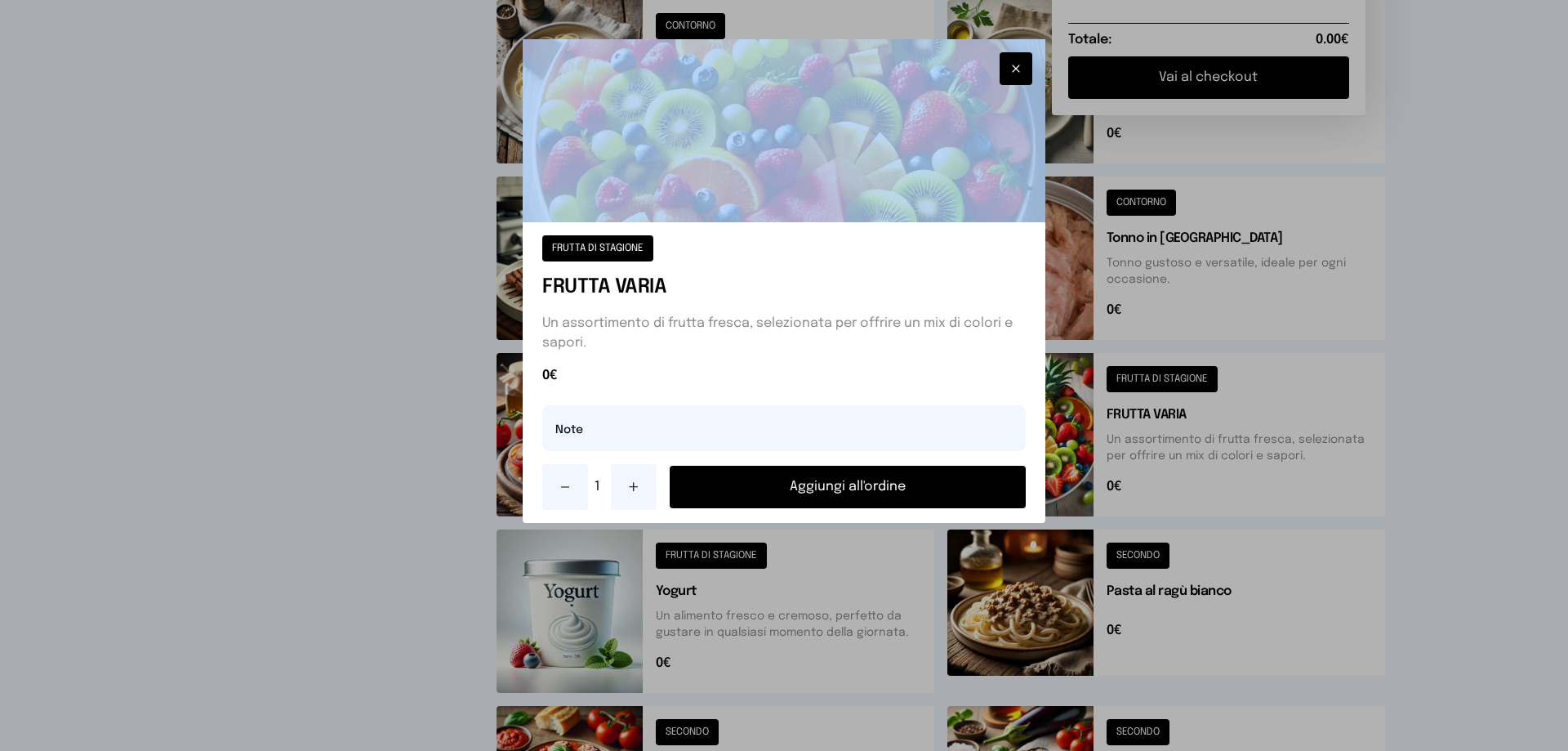
click at [1148, 380] on div at bounding box center [784, 376] width 1568 height 751
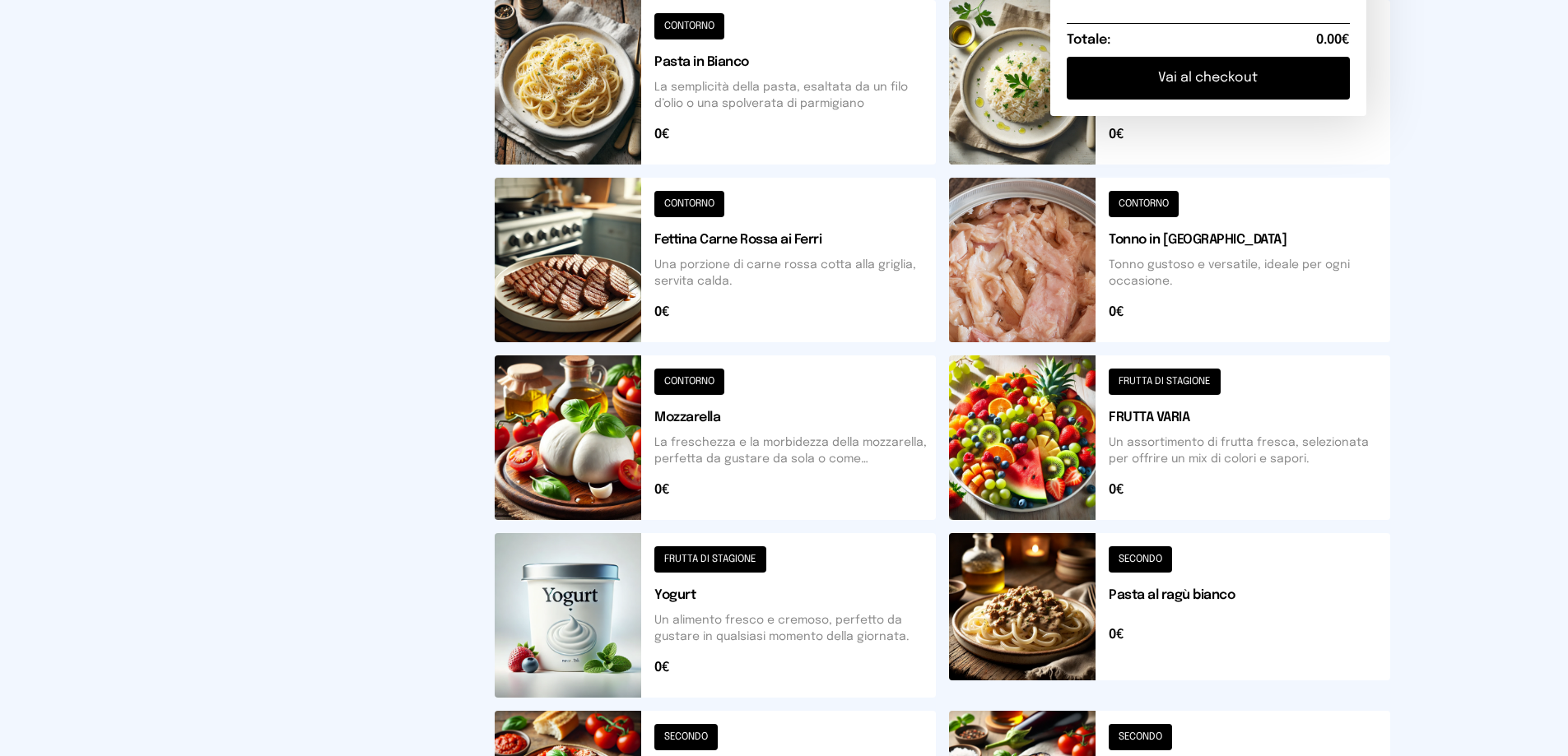
click at [1147, 382] on button at bounding box center [1169, 437] width 441 height 165
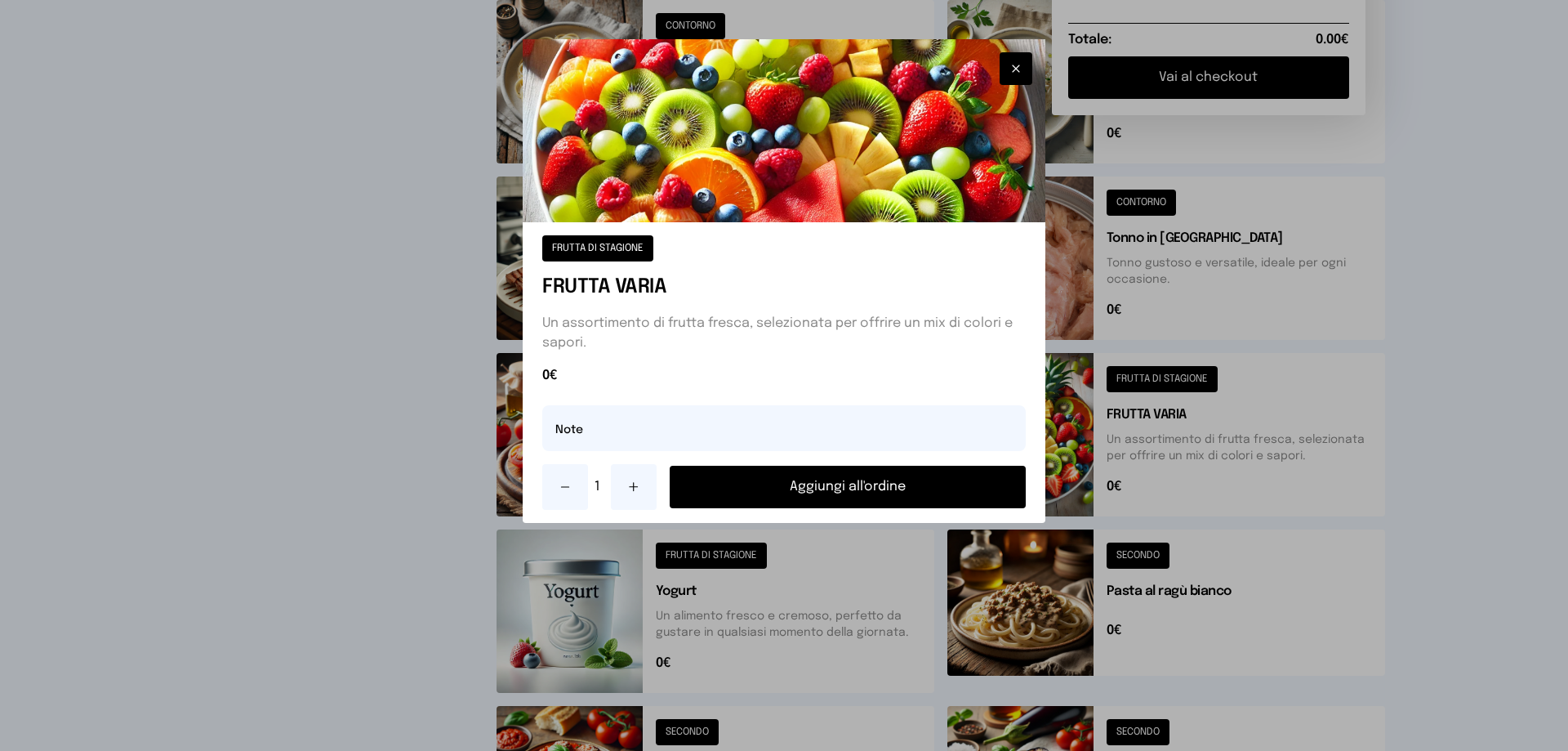
click at [857, 484] on button "Aggiungi all'ordine" at bounding box center [847, 487] width 356 height 43
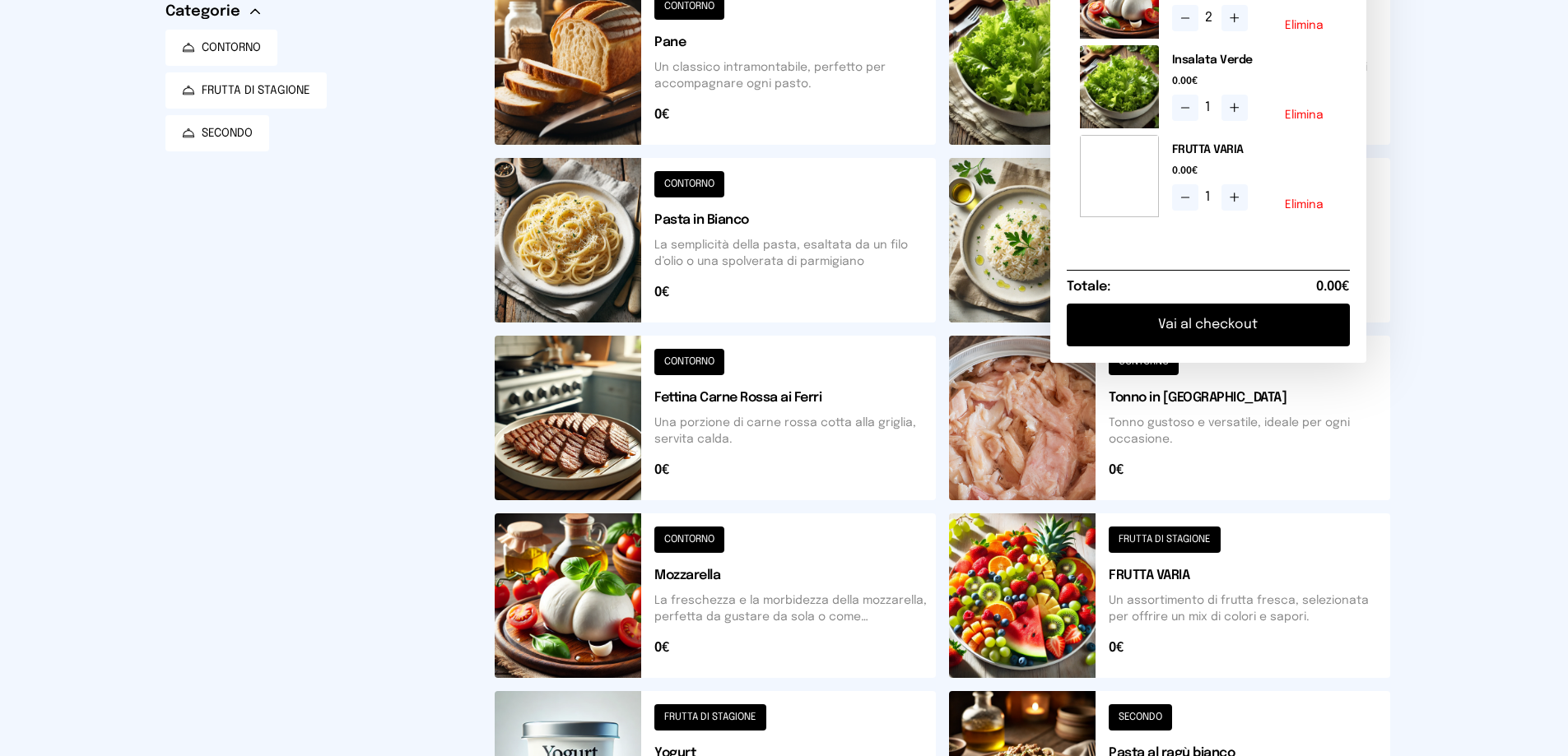
scroll to position [102, 0]
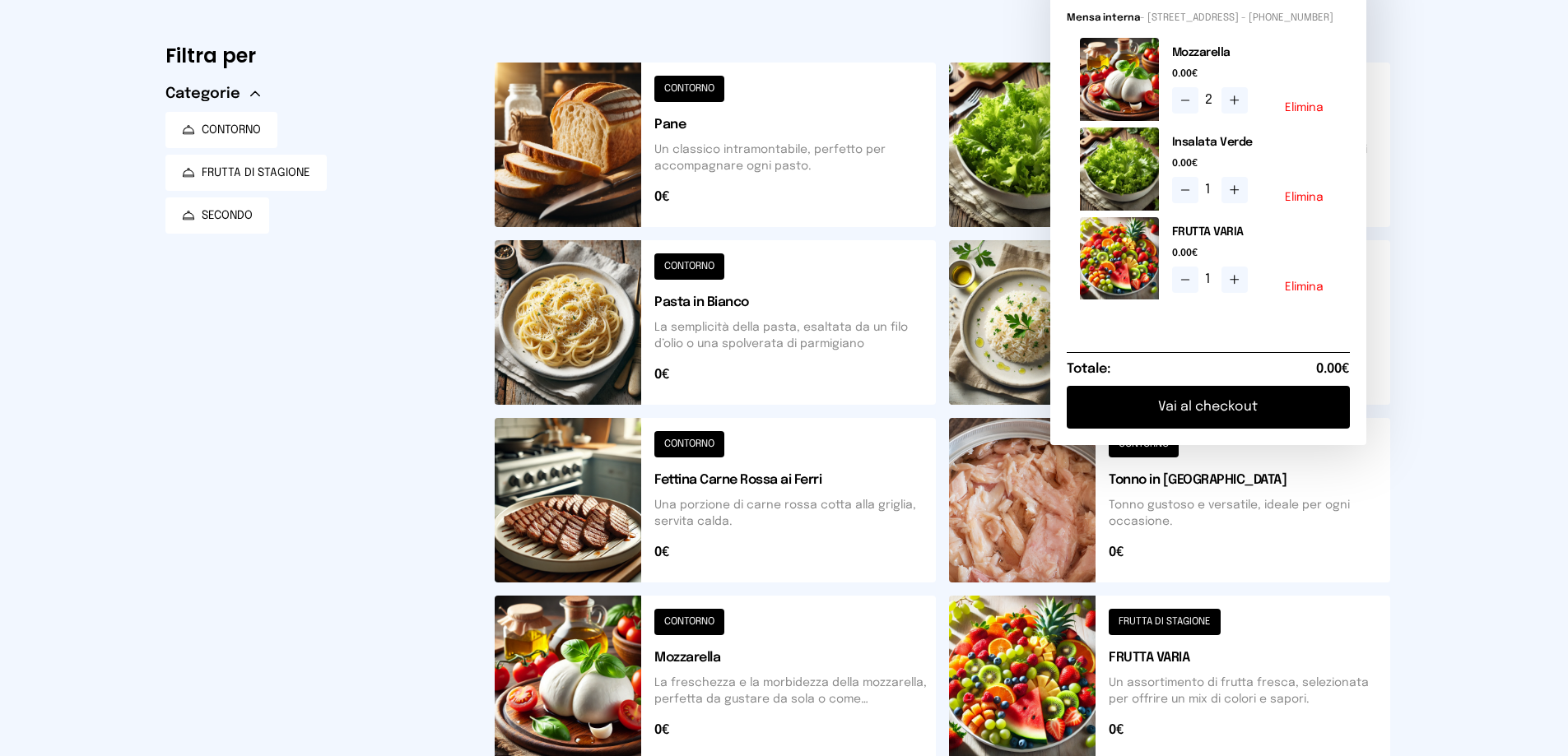
click at [1187, 421] on button "Vai al checkout" at bounding box center [1208, 407] width 283 height 43
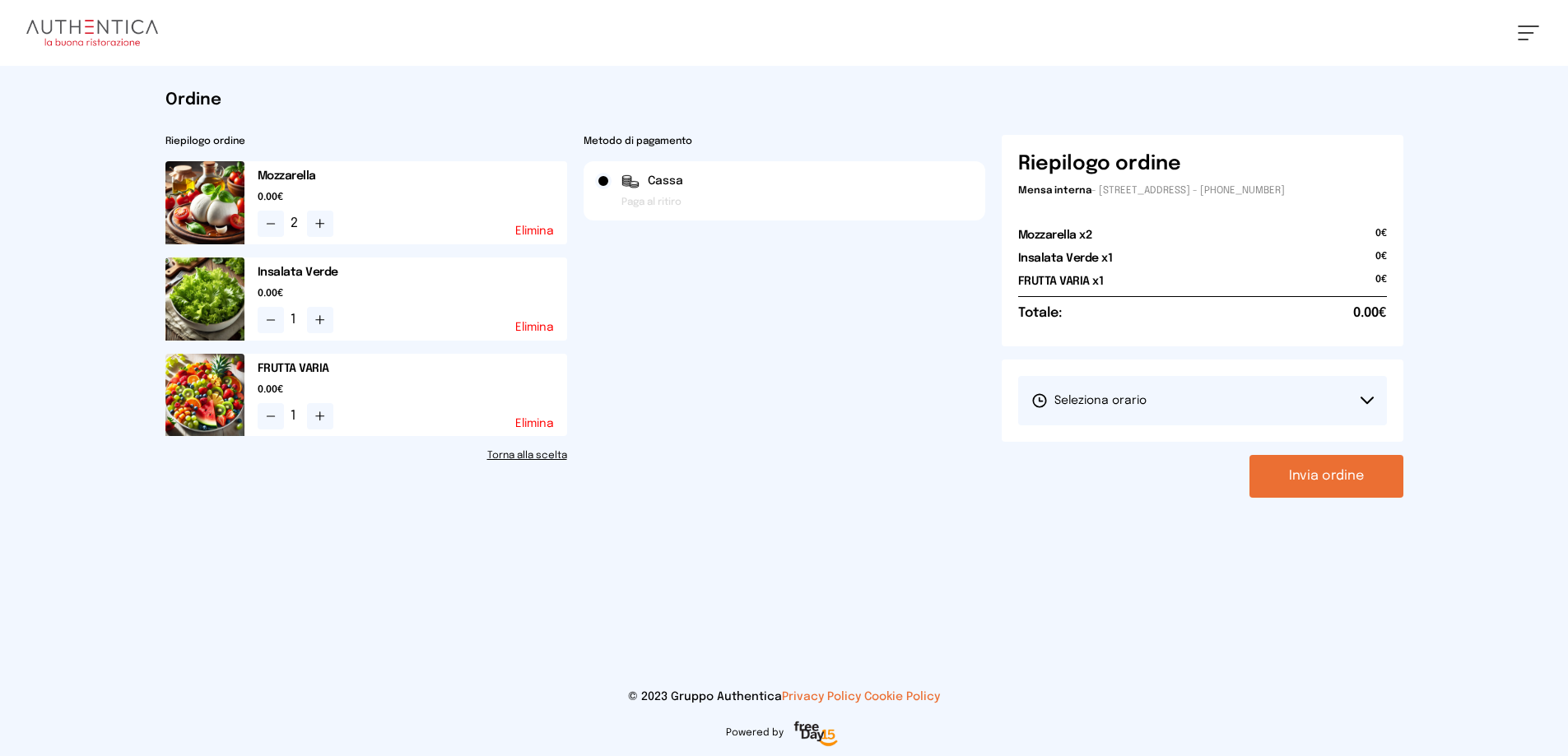
click at [1375, 394] on button "Seleziona orario" at bounding box center [1202, 401] width 369 height 50
click at [1260, 442] on li "1° Turno (13:00 - 15:00)" at bounding box center [1202, 446] width 369 height 43
click at [1348, 487] on button "Invia ordine" at bounding box center [1326, 476] width 154 height 43
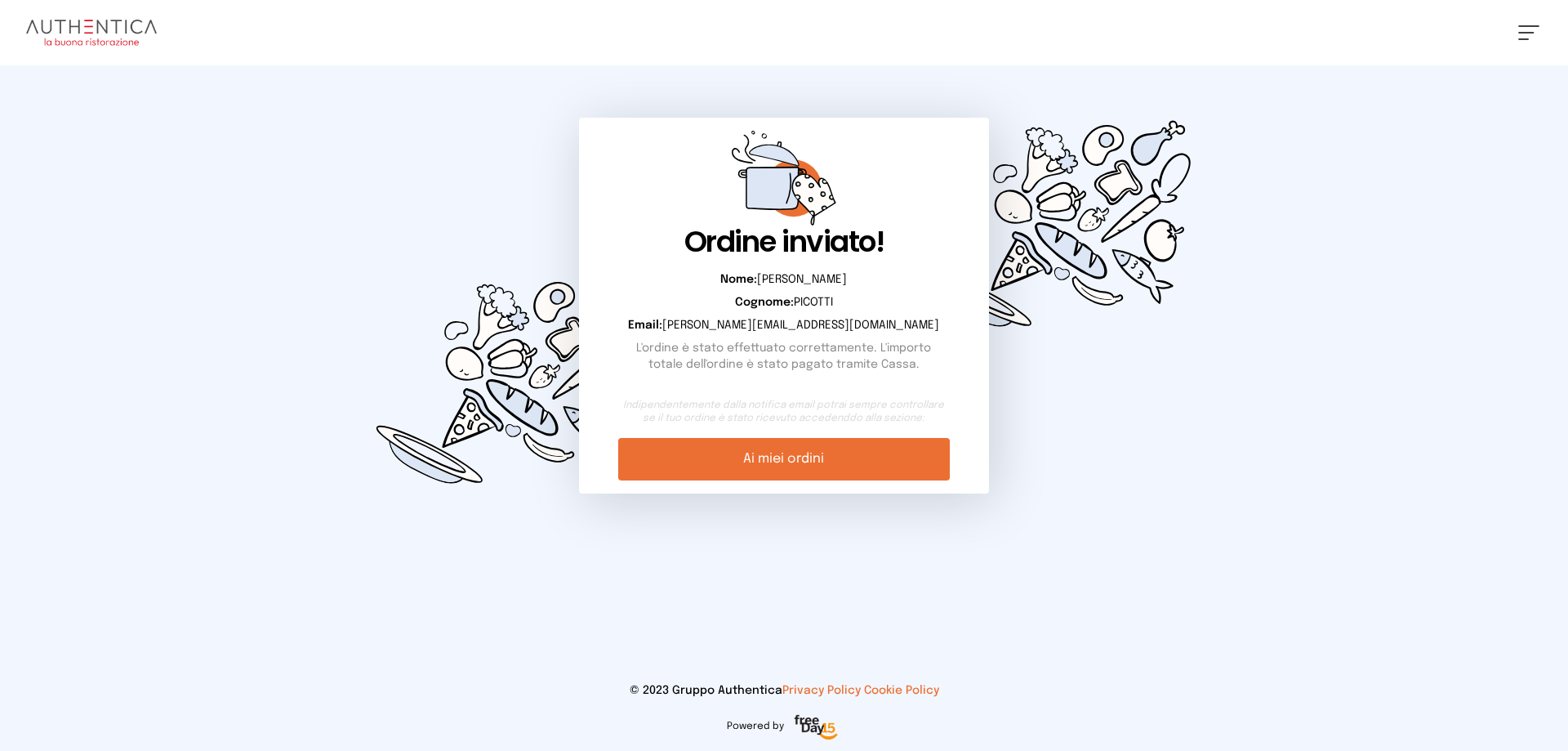
click at [788, 463] on link "Ai miei ordini" at bounding box center [784, 459] width 331 height 43
